Goal: Navigation & Orientation: Find specific page/section

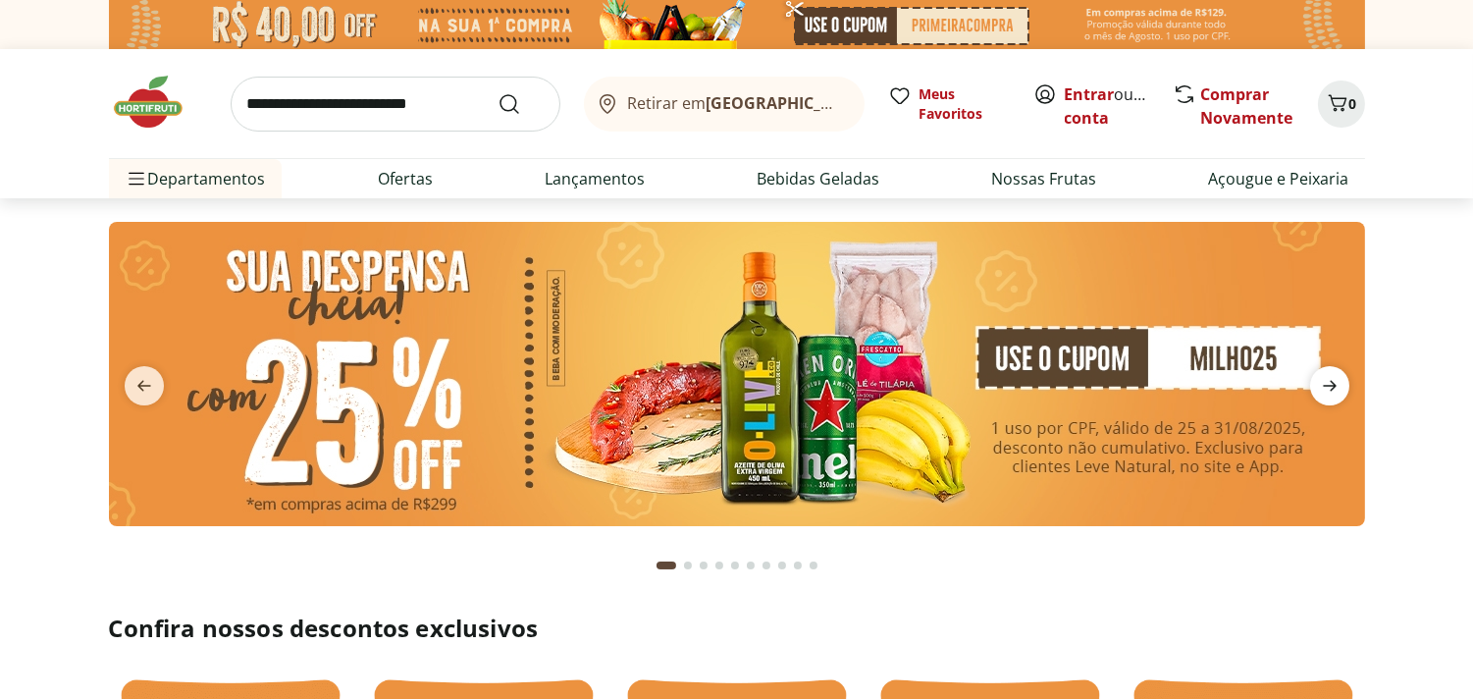
click at [1326, 386] on icon "next" at bounding box center [1330, 386] width 14 height 11
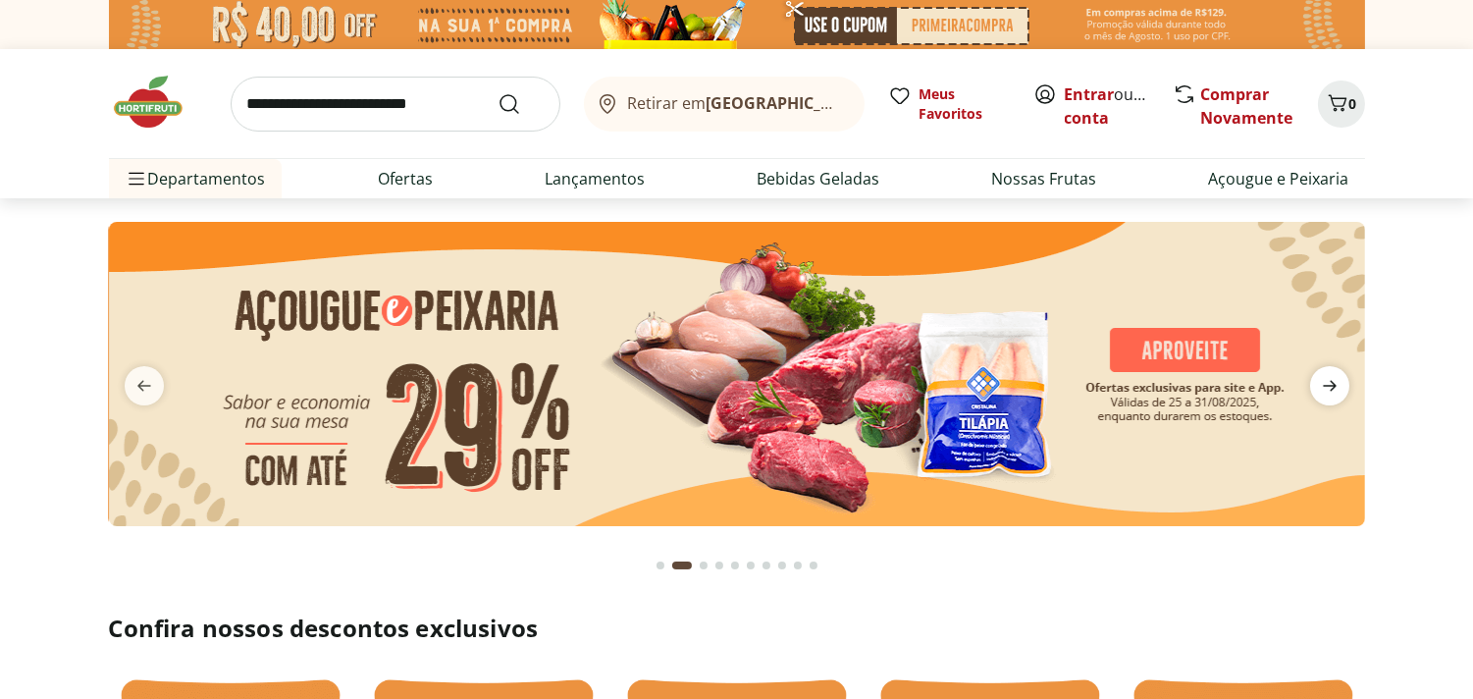
click at [1326, 386] on icon "next" at bounding box center [1330, 386] width 14 height 11
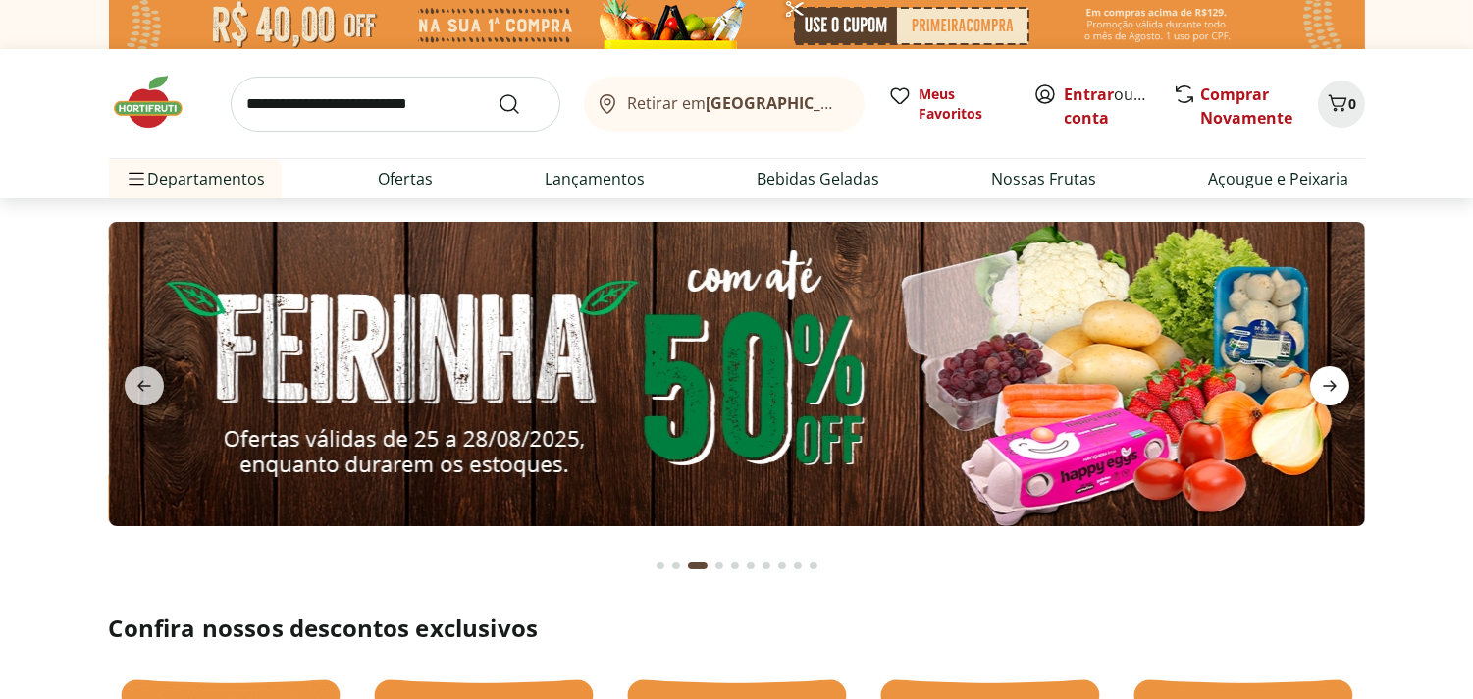
click at [1326, 386] on icon "next" at bounding box center [1330, 386] width 14 height 11
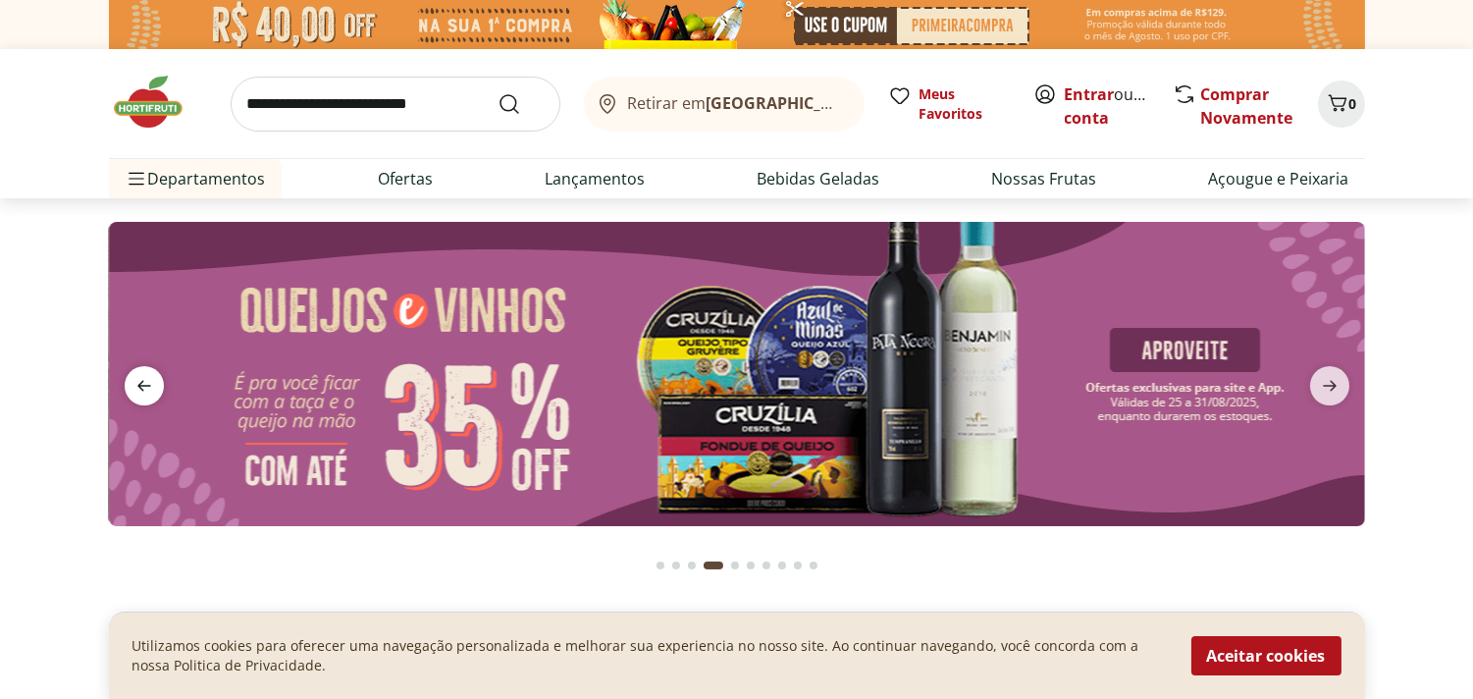
click at [150, 384] on icon "previous" at bounding box center [144, 386] width 24 height 24
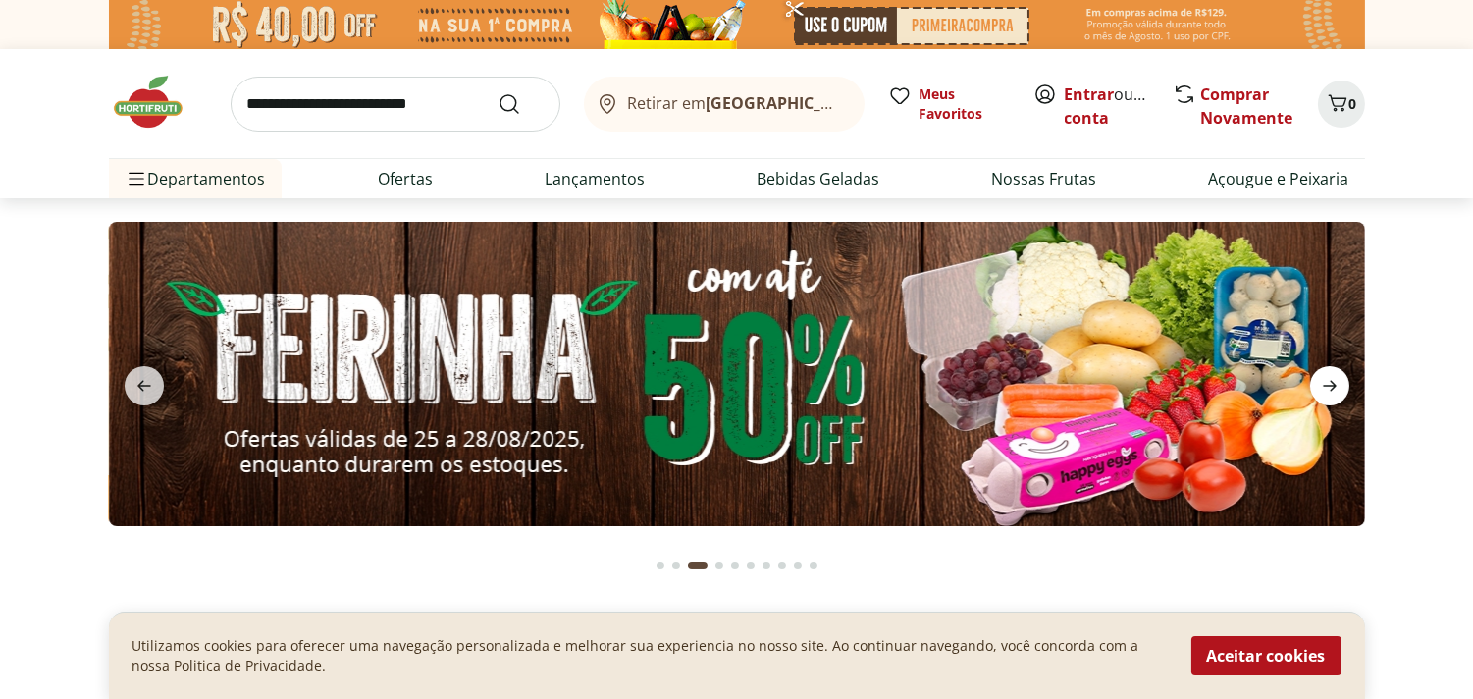
click at [1331, 381] on icon "next" at bounding box center [1330, 386] width 14 height 11
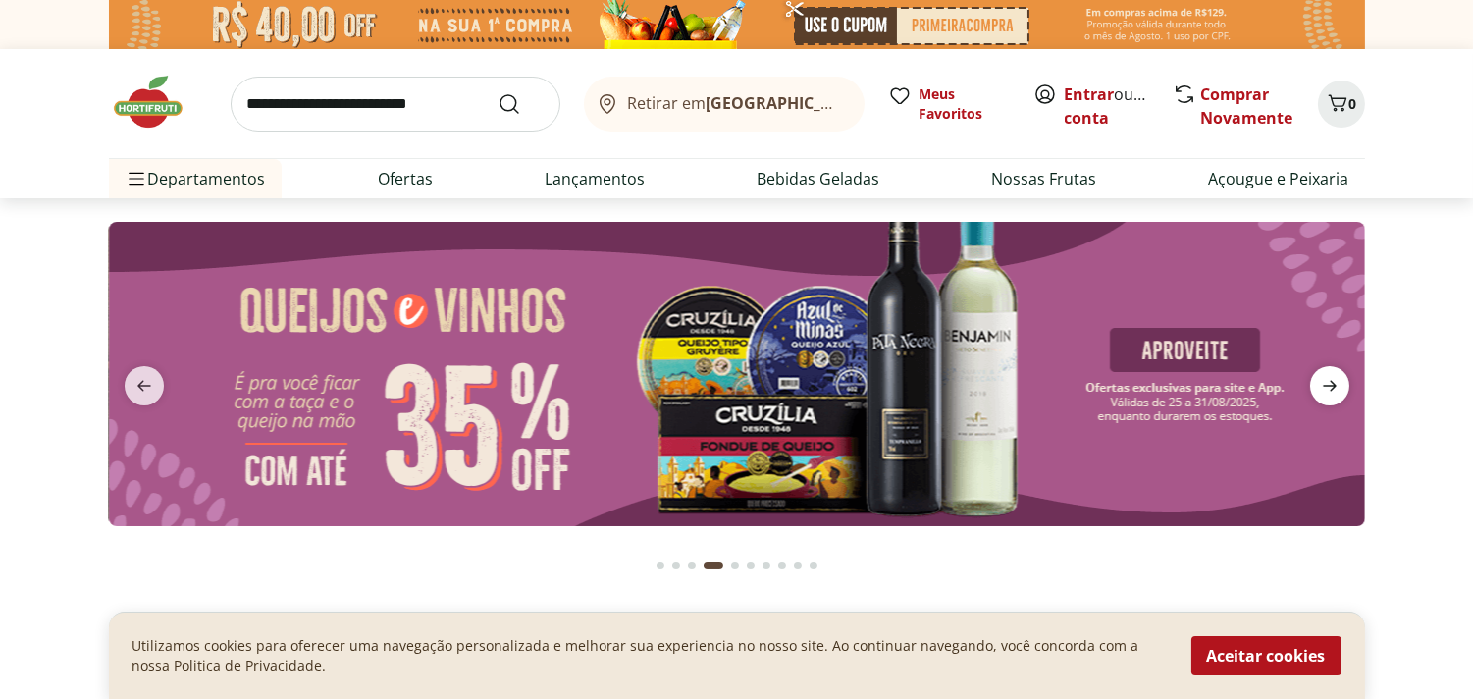
click at [1331, 381] on icon "next" at bounding box center [1330, 386] width 14 height 11
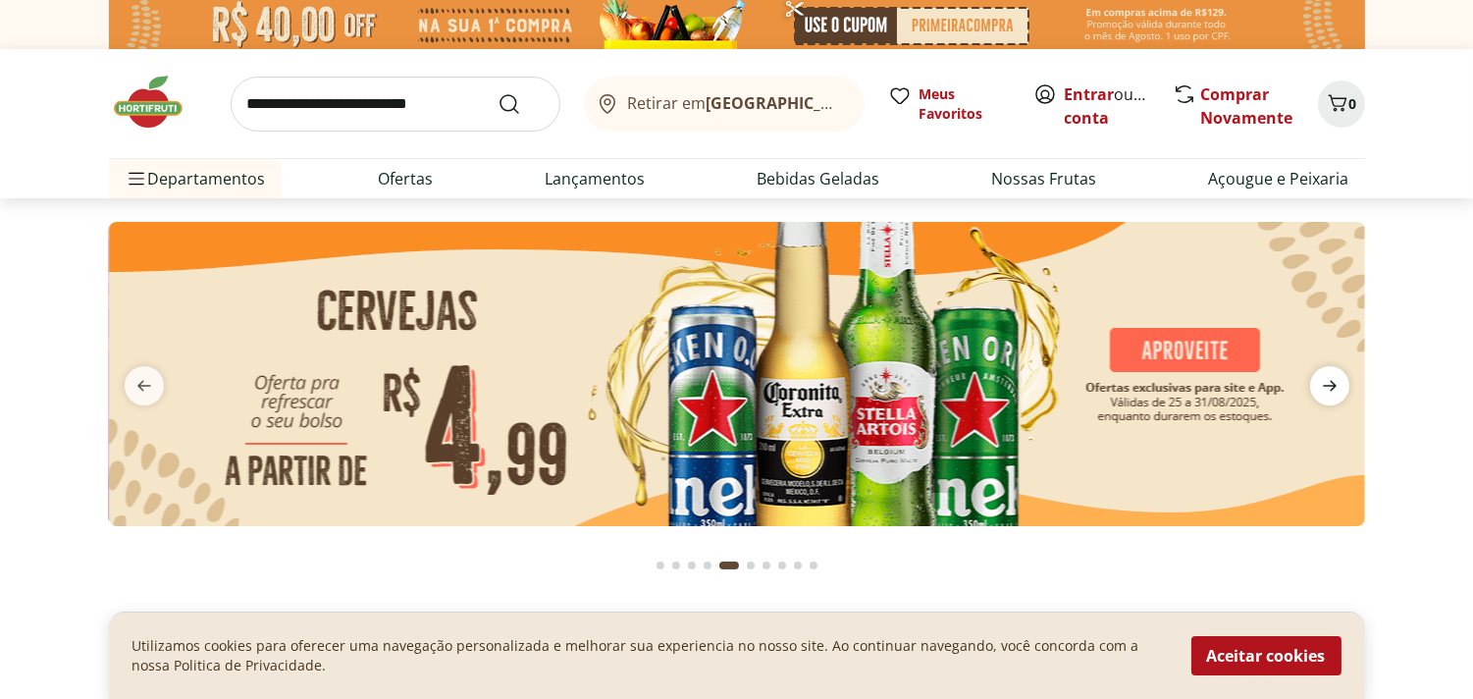
click at [1331, 381] on icon "next" at bounding box center [1330, 386] width 14 height 11
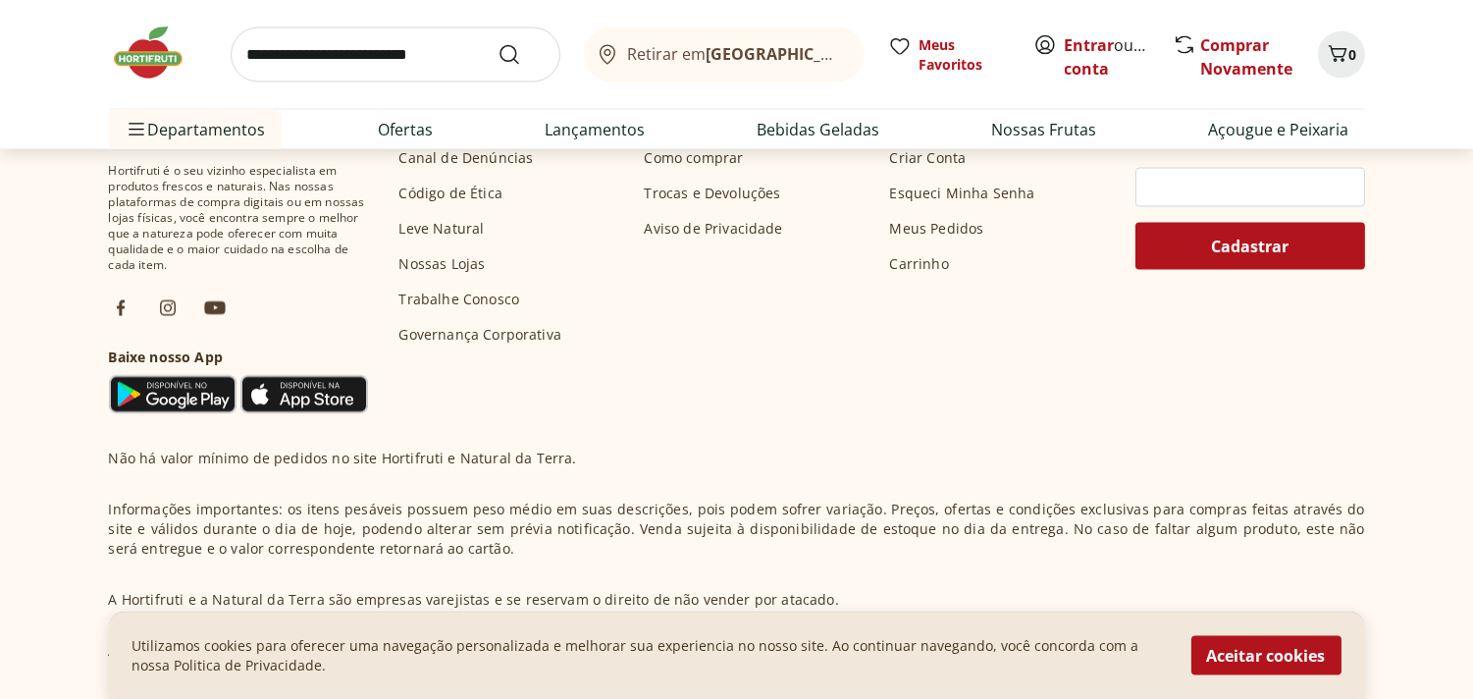
scroll to position [5888, 0]
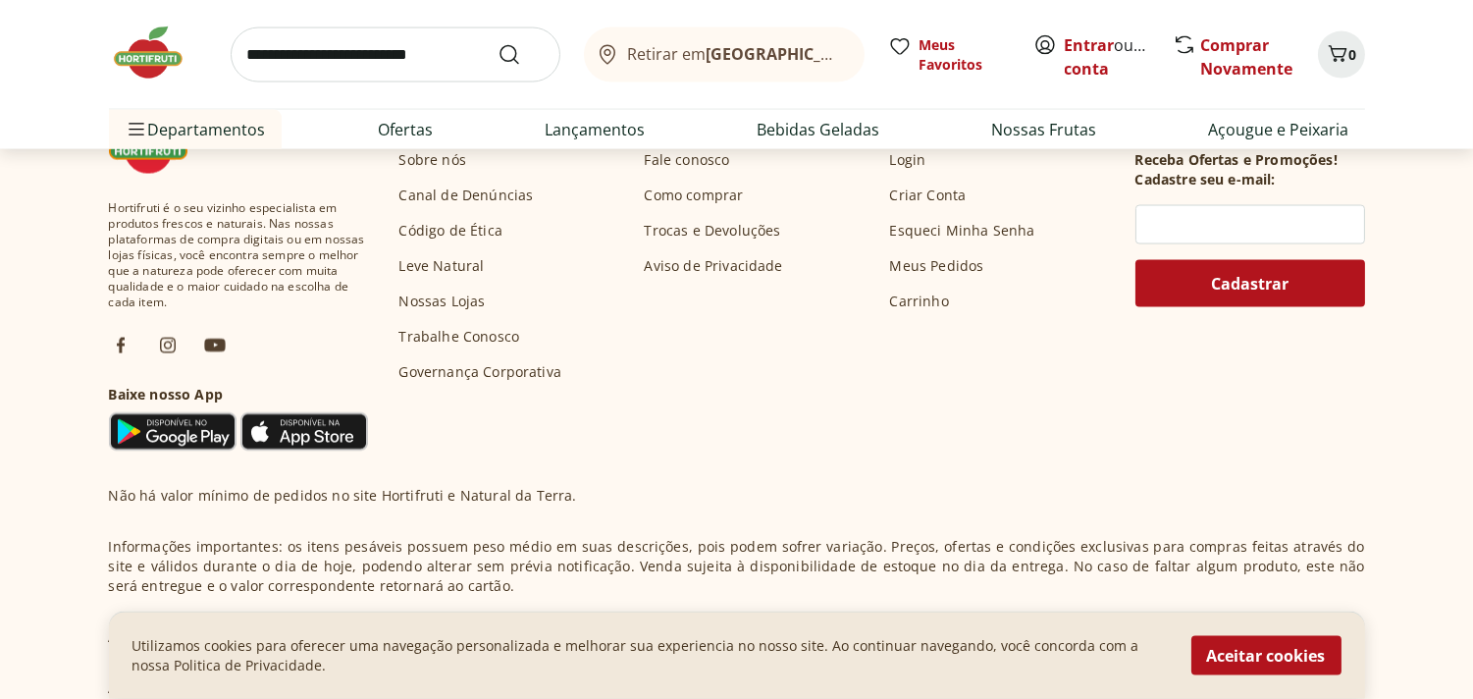
click at [446, 302] on link "Nossas Lojas" at bounding box center [442, 301] width 86 height 20
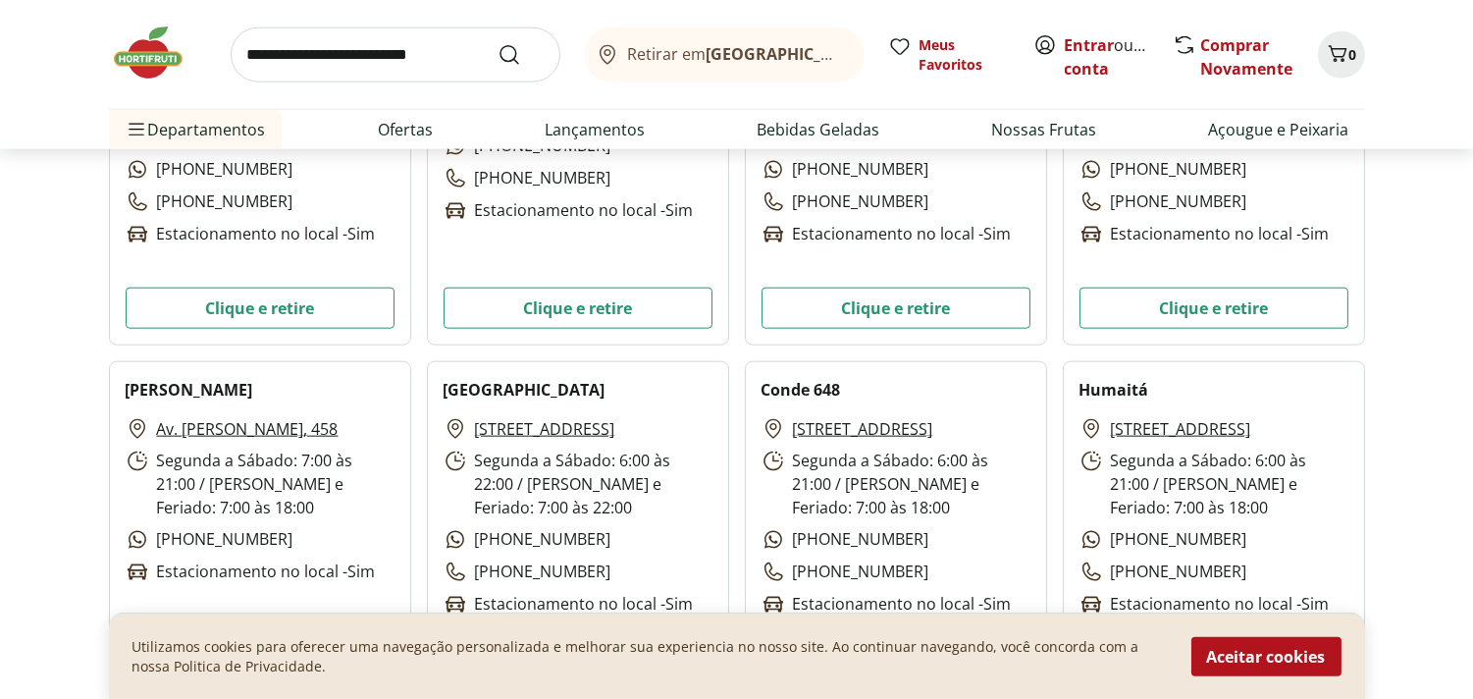
scroll to position [4488, 0]
